Goal: Task Accomplishment & Management: Use online tool/utility

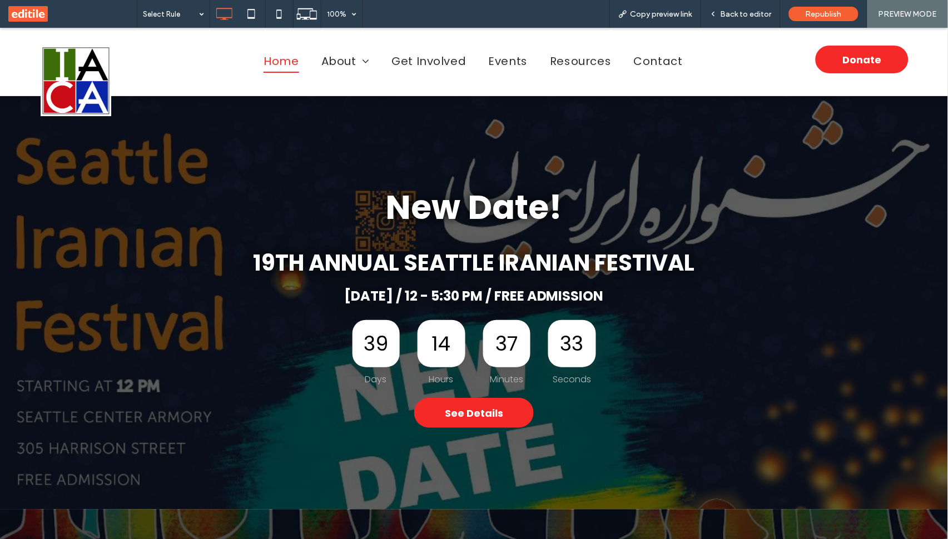
click at [74, 72] on img at bounding box center [76, 80] width 71 height 71
click at [747, 10] on span "Back to editor" at bounding box center [745, 13] width 51 height 9
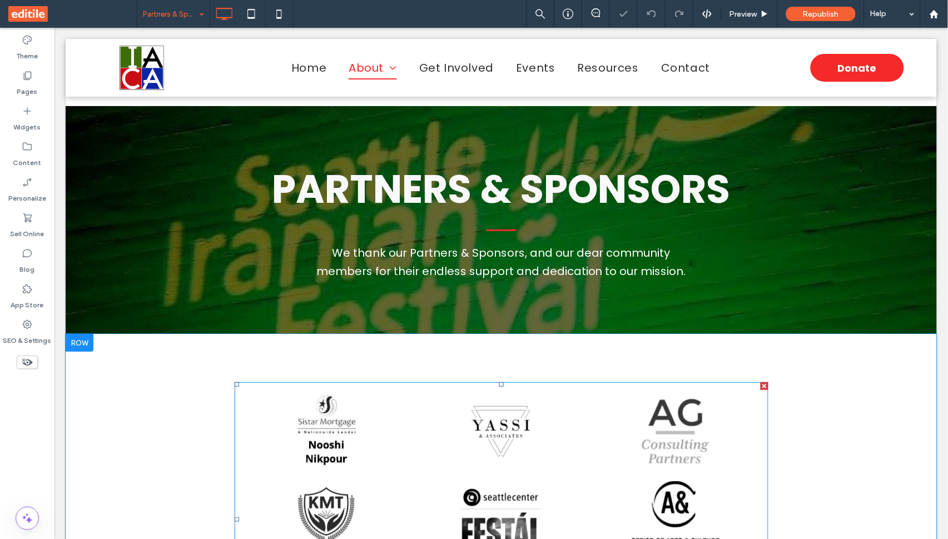
scroll to position [214, 0]
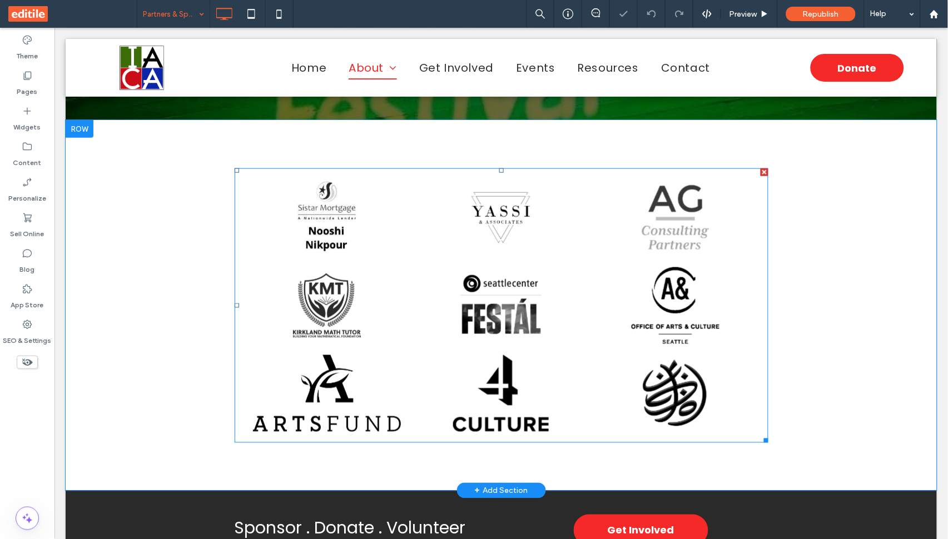
click at [620, 251] on div "Button" at bounding box center [675, 217] width 174 height 88
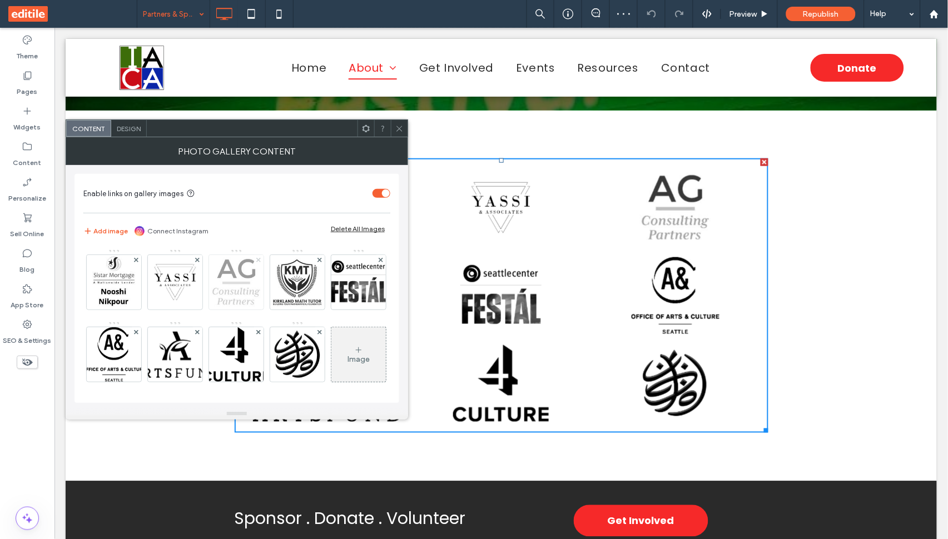
click at [260, 260] on icon at bounding box center [258, 260] width 4 height 4
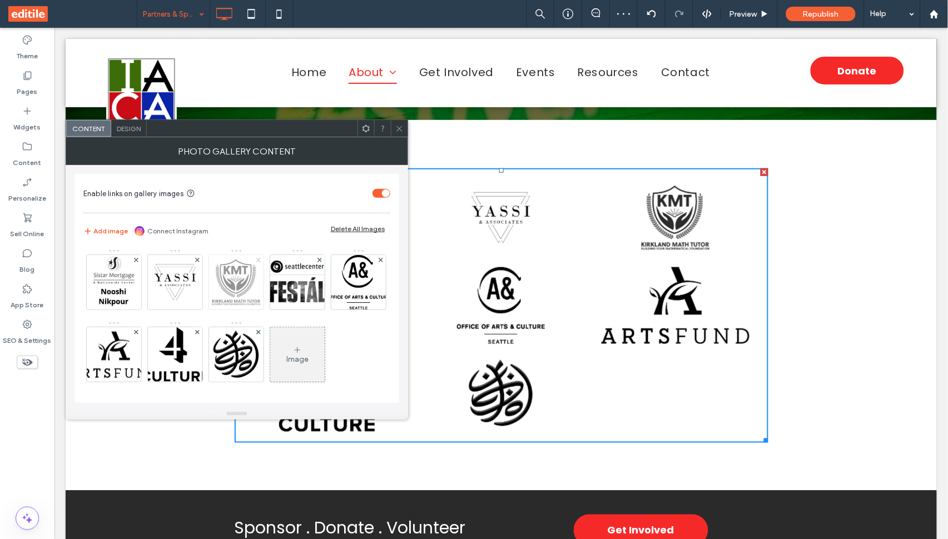
click at [257, 261] on use at bounding box center [258, 259] width 4 height 4
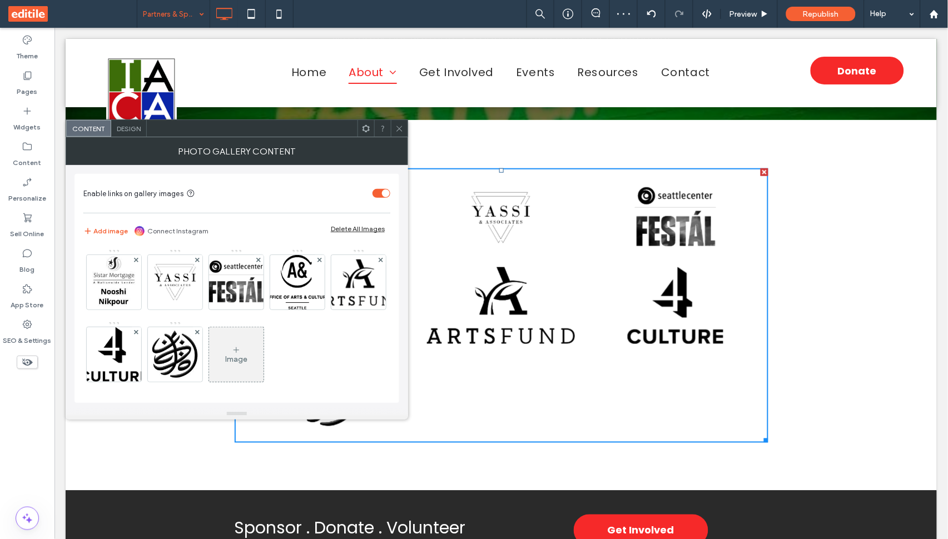
click at [397, 127] on icon at bounding box center [399, 129] width 8 height 8
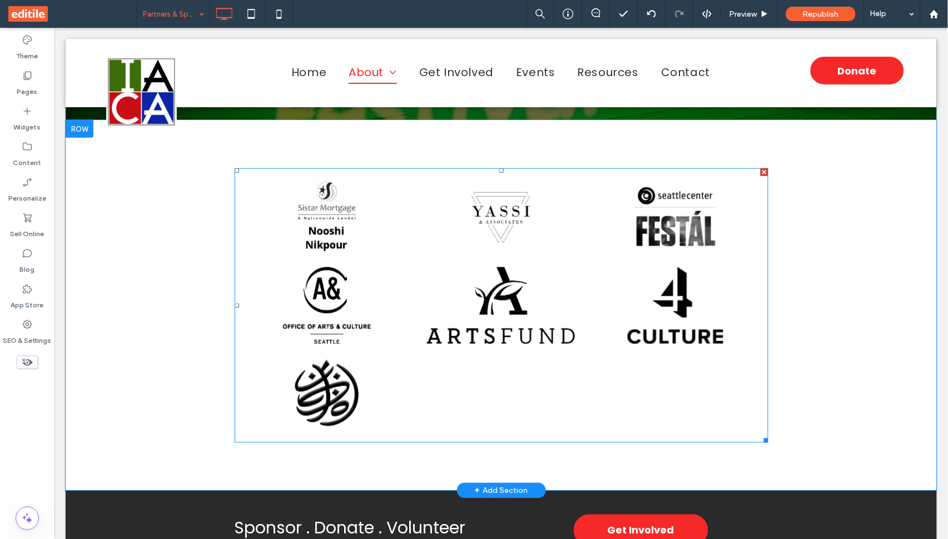
click at [468, 278] on link at bounding box center [500, 305] width 163 height 77
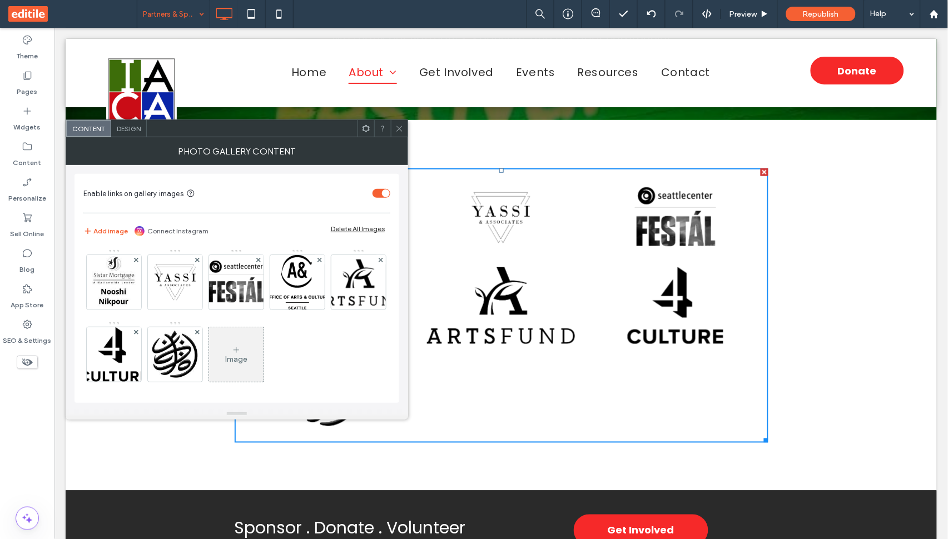
click at [135, 130] on span "Design" at bounding box center [129, 129] width 24 height 8
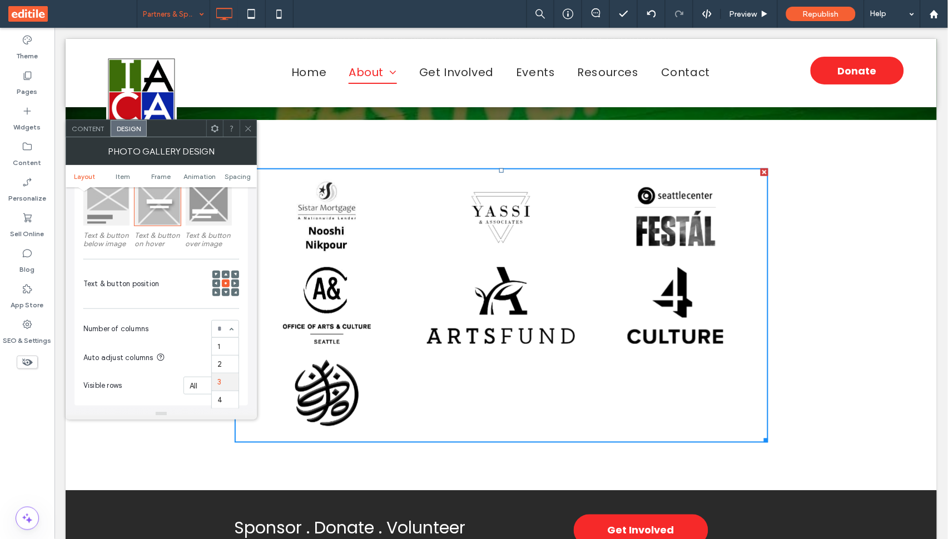
scroll to position [2, 0]
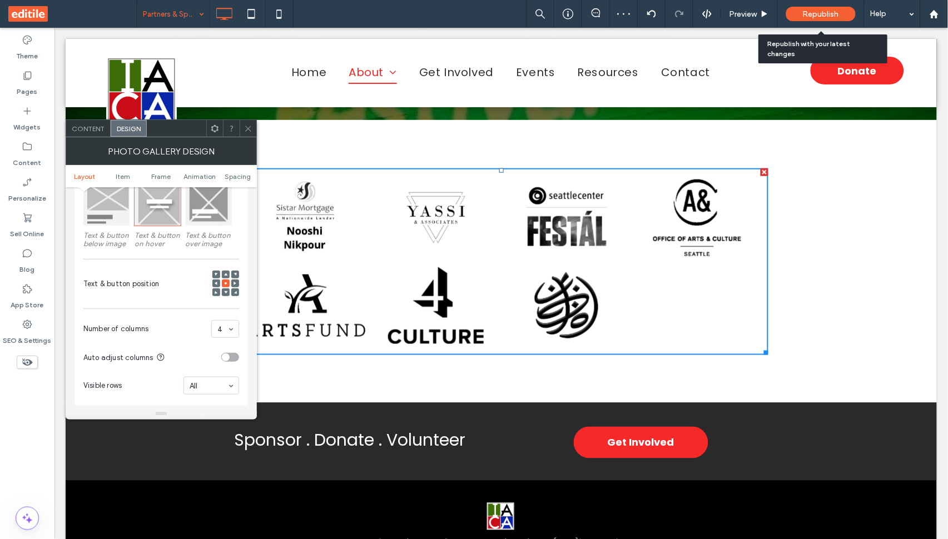
click at [803, 13] on span "Republish" at bounding box center [821, 13] width 36 height 9
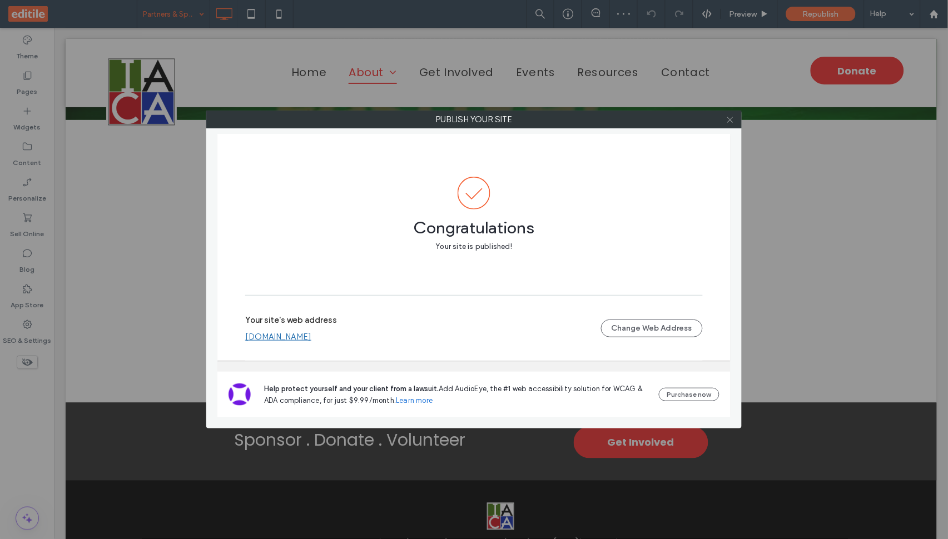
click at [727, 120] on icon at bounding box center [730, 120] width 8 height 8
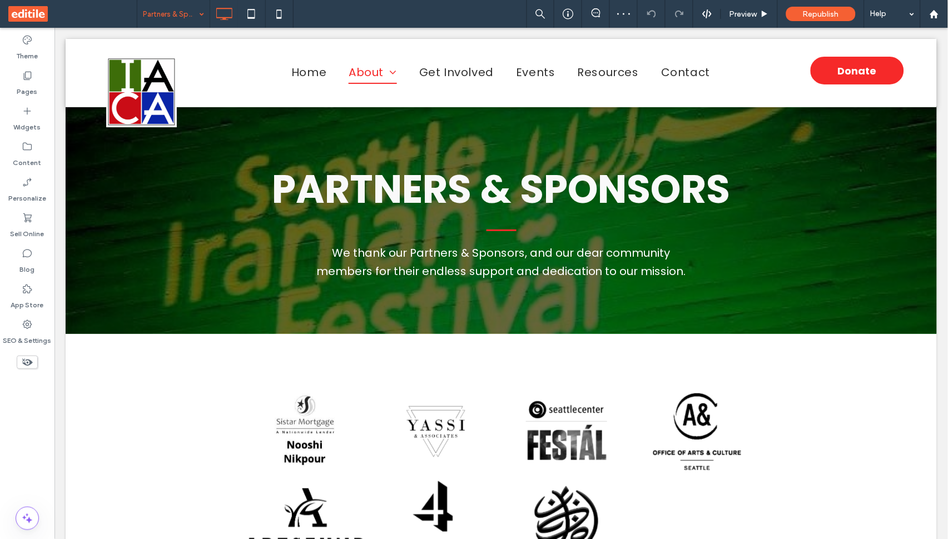
scroll to position [0, 0]
